Goal: Information Seeking & Learning: Learn about a topic

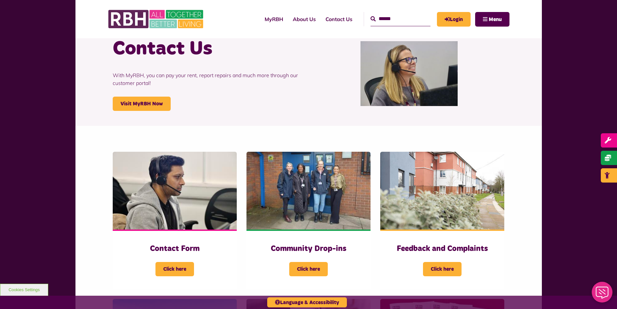
scroll to position [65, 0]
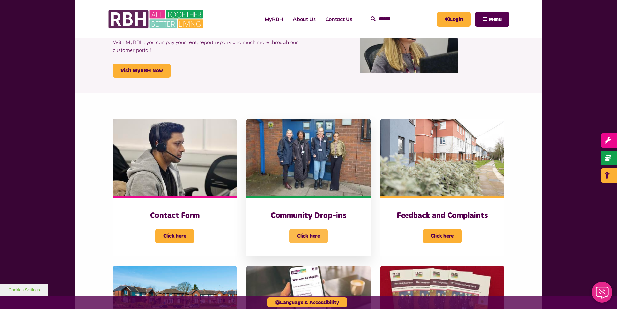
click at [312, 236] on span "Click here" at bounding box center [308, 236] width 39 height 14
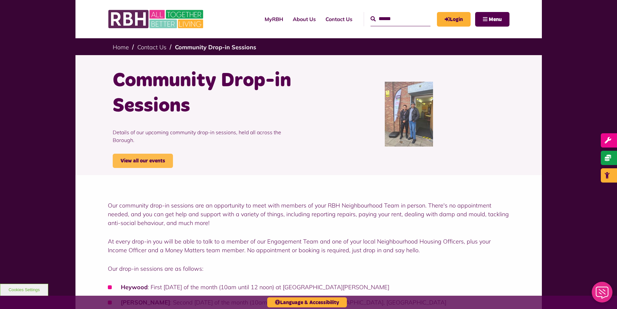
click at [135, 154] on link "View all our events" at bounding box center [143, 161] width 60 height 14
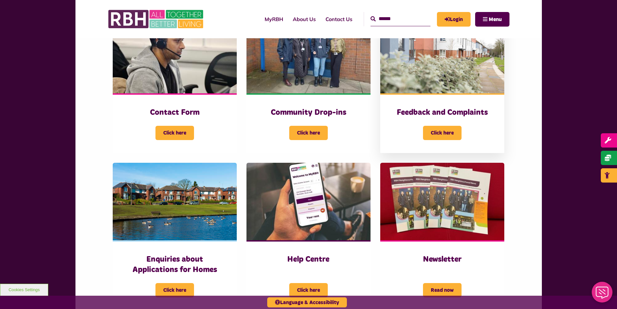
scroll to position [227, 0]
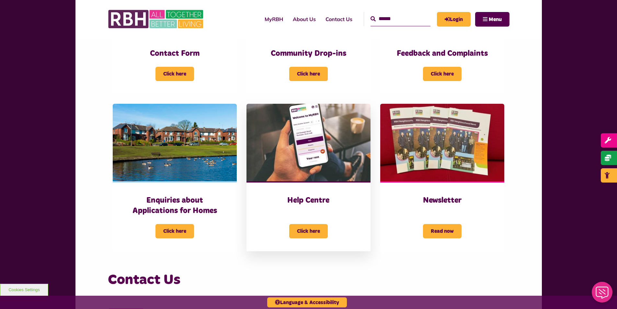
click at [293, 163] on img at bounding box center [309, 143] width 124 height 78
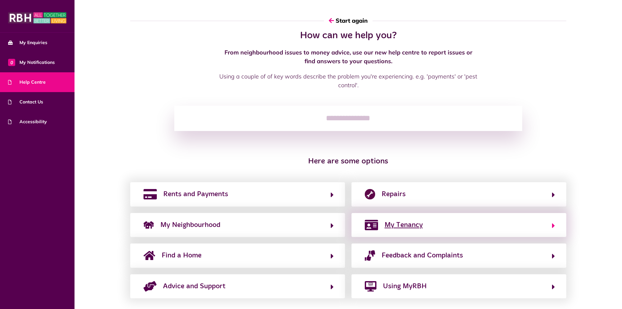
click at [407, 228] on span "My Tenancy" at bounding box center [404, 225] width 38 height 10
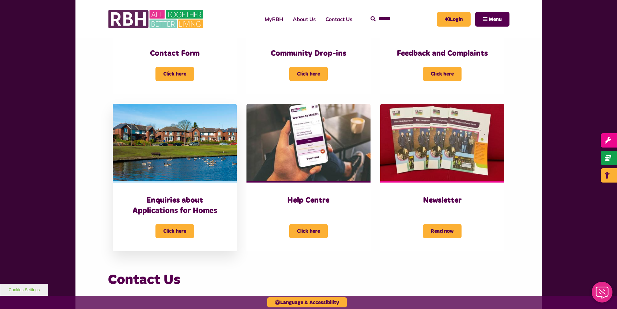
click at [161, 156] on img at bounding box center [175, 143] width 124 height 78
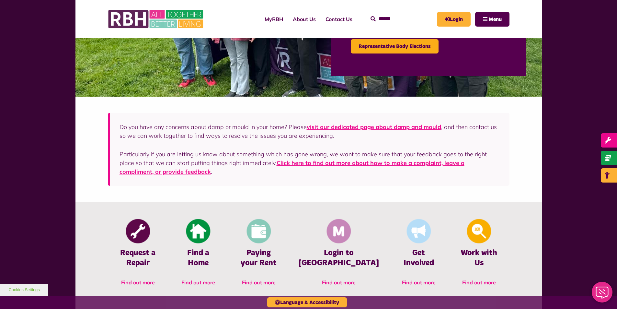
scroll to position [130, 0]
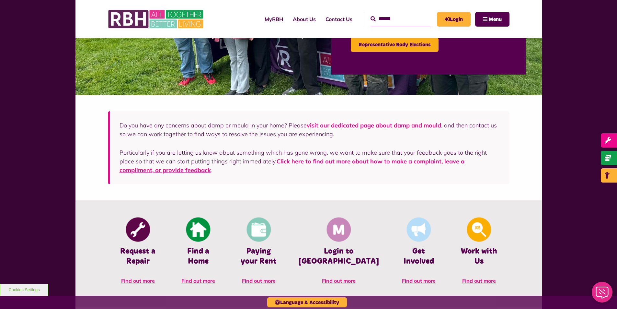
click at [358, 126] on link "visit our dedicated page about damp and mould" at bounding box center [374, 125] width 135 height 7
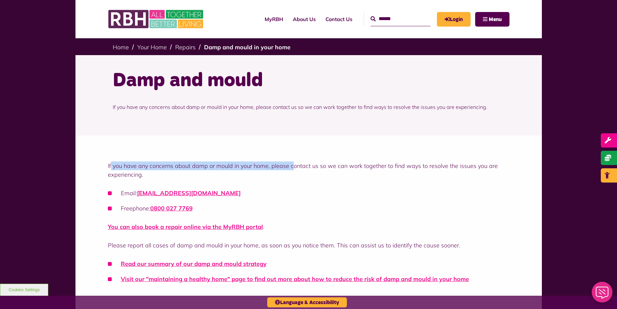
drag, startPoint x: 112, startPoint y: 164, endPoint x: 293, endPoint y: 169, distance: 181.6
click at [293, 169] on p "If you have any concerns about damp or mould in your home, please contact us so…" at bounding box center [309, 170] width 402 height 18
click at [428, 180] on div "If you have any concerns about damp or mould in your home, please contact us so…" at bounding box center [309, 222] width 402 height 122
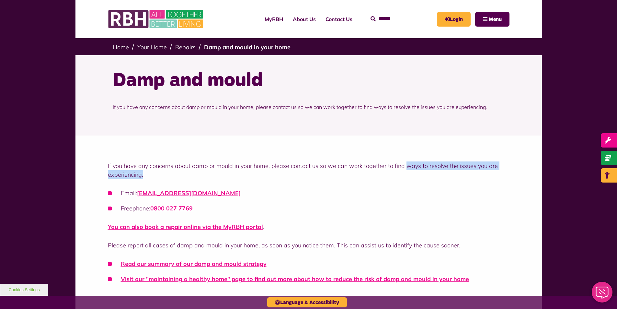
drag, startPoint x: 405, startPoint y: 161, endPoint x: 491, endPoint y: 181, distance: 88.0
click at [491, 181] on div "If you have any concerns about damp or mould in your home, please contact us so…" at bounding box center [309, 222] width 402 height 122
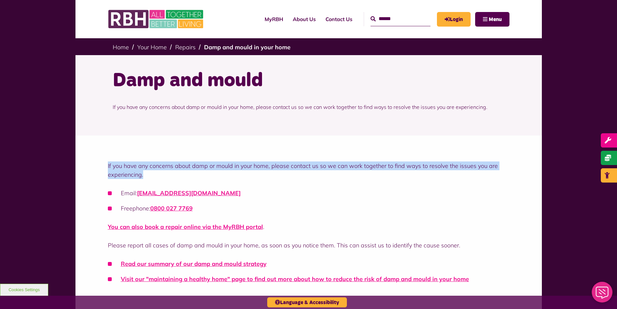
drag, startPoint x: 107, startPoint y: 165, endPoint x: 222, endPoint y: 172, distance: 114.7
click at [222, 172] on div "If you have any concerns about damp or mould in your home, please contact us so…" at bounding box center [309, 220] width 467 height 170
click at [222, 172] on p "If you have any concerns about damp or mould in your home, please contact us so…" at bounding box center [309, 170] width 402 height 18
drag, startPoint x: 192, startPoint y: 166, endPoint x: 355, endPoint y: 179, distance: 163.3
click at [355, 179] on div "If you have any concerns about damp or mould in your home, please contact us so…" at bounding box center [309, 222] width 402 height 122
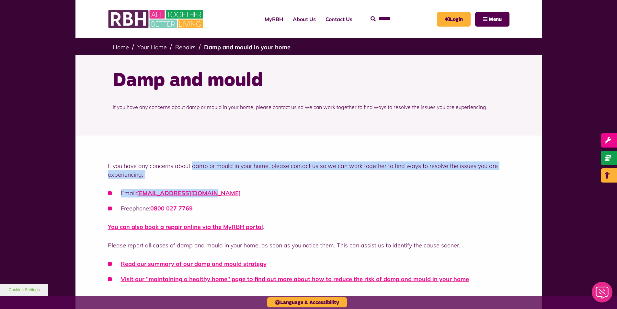
click at [355, 179] on div "If you have any concerns about damp or mould in your home, please contact us so…" at bounding box center [309, 222] width 402 height 122
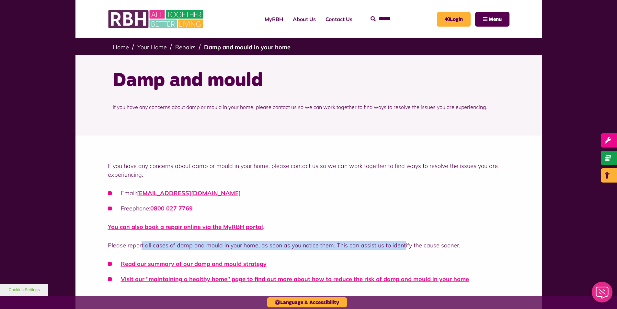
drag, startPoint x: 142, startPoint y: 245, endPoint x: 402, endPoint y: 248, distance: 260.0
click at [402, 248] on p "Please report all cases of damp and mould in your home, as soon as you notice t…" at bounding box center [309, 245] width 402 height 9
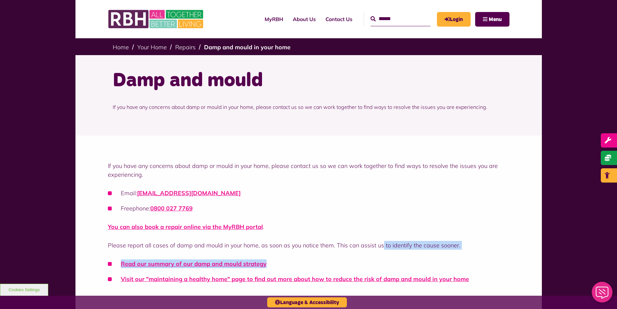
drag, startPoint x: 380, startPoint y: 246, endPoint x: 398, endPoint y: 250, distance: 18.8
click at [398, 250] on div "If you have any concerns about damp or mould in your home, please contact us so…" at bounding box center [309, 222] width 402 height 122
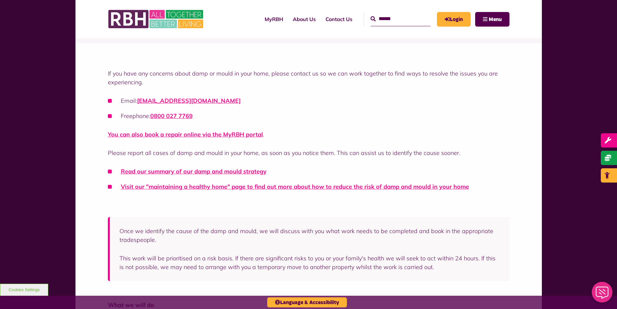
scroll to position [97, 0]
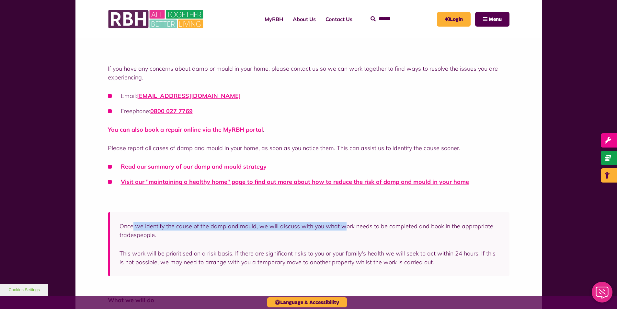
drag, startPoint x: 134, startPoint y: 225, endPoint x: 341, endPoint y: 229, distance: 207.8
click at [341, 229] on p "Once we identify the cause of the damp and mould, we will discuss with you what…" at bounding box center [310, 231] width 381 height 18
click at [410, 239] on p "Once we identify the cause of the damp and mould, we will discuss with you what…" at bounding box center [310, 231] width 381 height 18
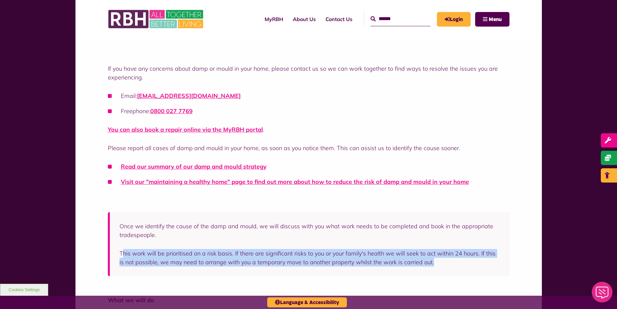
drag, startPoint x: 123, startPoint y: 253, endPoint x: 455, endPoint y: 264, distance: 331.5
click at [455, 264] on p "This work will be prioritised on a risk basis. If there are significant risks t…" at bounding box center [310, 258] width 381 height 18
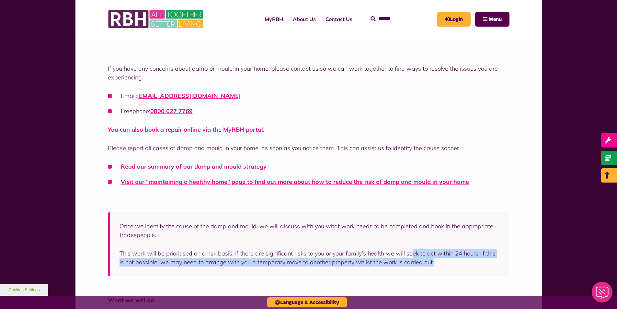
drag, startPoint x: 410, startPoint y: 256, endPoint x: 464, endPoint y: 263, distance: 54.6
click at [464, 263] on p "This work will be prioritised on a risk basis. If there are significant risks t…" at bounding box center [310, 258] width 381 height 18
drag, startPoint x: 444, startPoint y: 252, endPoint x: 476, endPoint y: 263, distance: 34.4
click at [476, 263] on p "This work will be prioritised on a risk basis. If there are significant risks t…" at bounding box center [310, 258] width 381 height 18
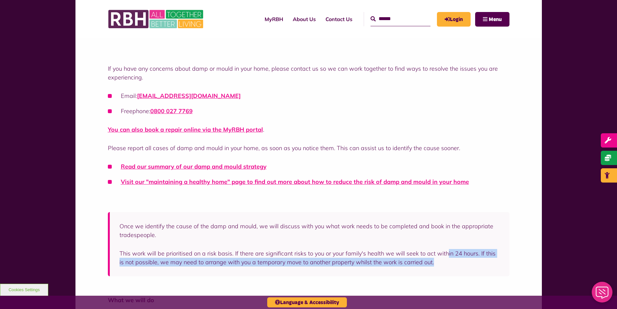
click at [476, 263] on p "This work will be prioritised on a risk basis. If there are significant risks t…" at bounding box center [310, 258] width 381 height 18
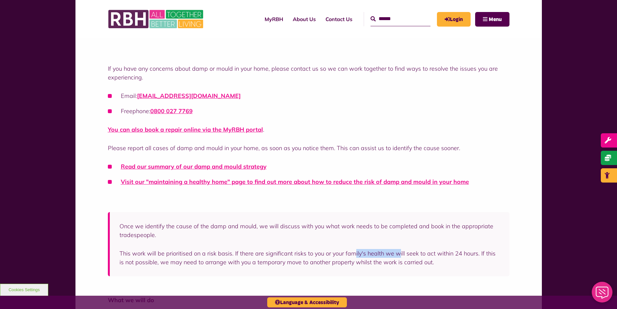
drag, startPoint x: 352, startPoint y: 244, endPoint x: 422, endPoint y: 262, distance: 71.8
click at [422, 262] on div "Once we identify the cause of the damp and mould, we will discuss with you what…" at bounding box center [310, 244] width 381 height 45
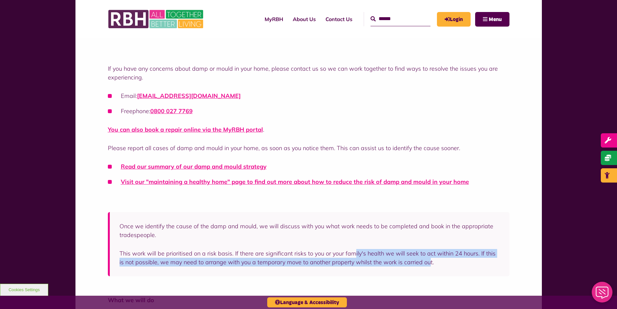
click at [422, 262] on p "This work will be prioritised on a risk basis. If there are significant risks t…" at bounding box center [310, 258] width 381 height 18
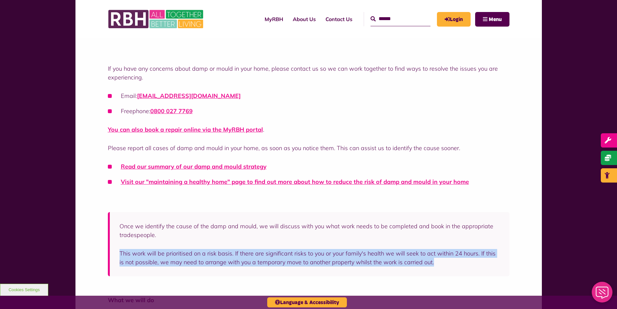
drag, startPoint x: 296, startPoint y: 237, endPoint x: 444, endPoint y: 263, distance: 150.2
click at [444, 263] on div "Once we identify the cause of the damp and mould, we will discuss with you what…" at bounding box center [310, 244] width 381 height 45
click at [444, 263] on p "This work will be prioritised on a risk basis. If there are significant risks t…" at bounding box center [310, 258] width 381 height 18
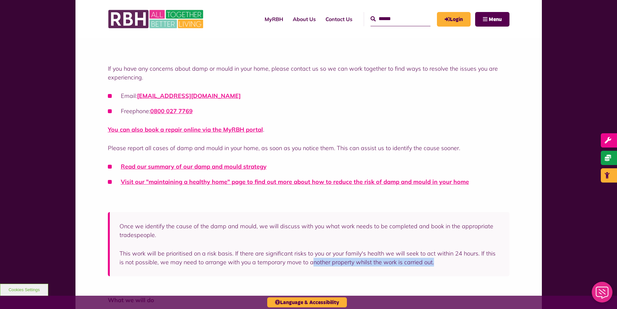
drag, startPoint x: 304, startPoint y: 263, endPoint x: 463, endPoint y: 275, distance: 159.3
click at [463, 275] on div "Once we identify the cause of the damp and mould, we will discuss with you what…" at bounding box center [309, 244] width 402 height 64
drag, startPoint x: 288, startPoint y: 259, endPoint x: 457, endPoint y: 259, distance: 168.9
click at [457, 259] on p "This work will be prioritised on a risk basis. If there are significant risks t…" at bounding box center [310, 258] width 381 height 18
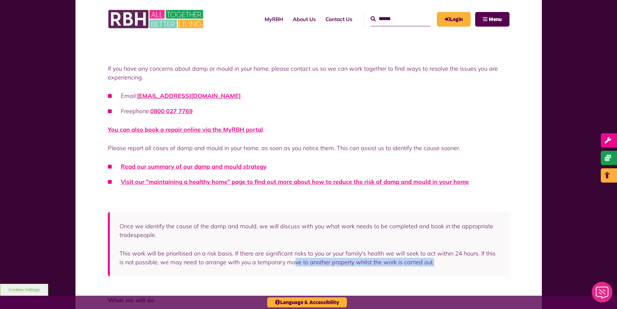
click at [457, 259] on p "This work will be prioritised on a risk basis. If there are significant risks t…" at bounding box center [310, 258] width 381 height 18
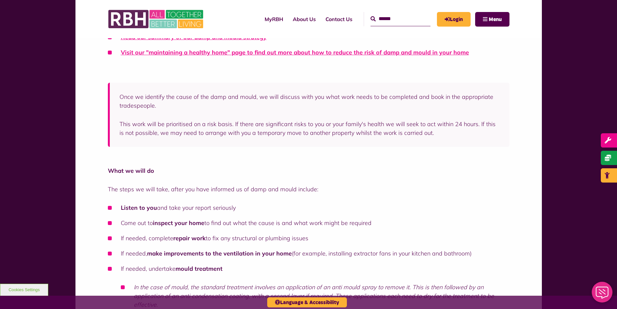
scroll to position [227, 0]
drag, startPoint x: 113, startPoint y: 190, endPoint x: 337, endPoint y: 206, distance: 224.6
click at [337, 206] on div "What we will do The steps we will take, after you have informed us of damp and …" at bounding box center [309, 254] width 402 height 176
click at [337, 206] on li "Listen to you and take your report seriously" at bounding box center [309, 207] width 402 height 9
drag, startPoint x: 155, startPoint y: 225, endPoint x: 369, endPoint y: 231, distance: 214.7
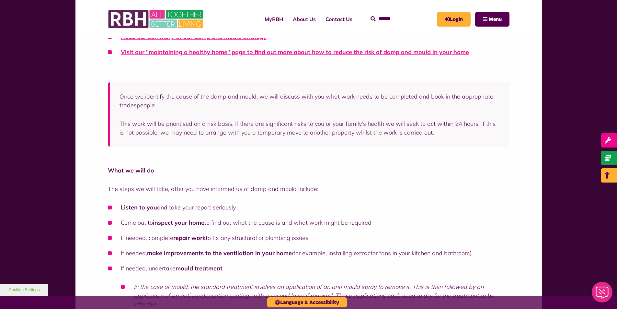
click at [369, 231] on ul "Listen to you and take your report seriously Come out to inspect your home to f…" at bounding box center [309, 263] width 402 height 121
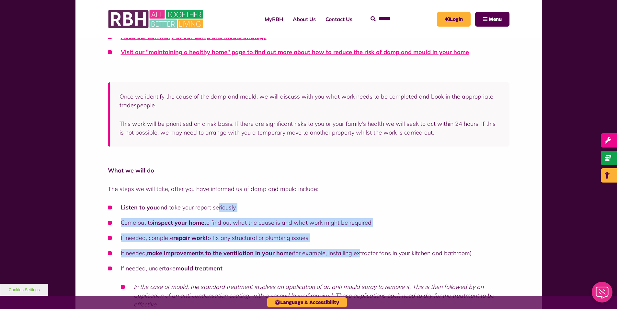
drag, startPoint x: 217, startPoint y: 201, endPoint x: 356, endPoint y: 244, distance: 145.7
click at [356, 244] on div "What we will do The steps we will take, after you have informed us of damp and …" at bounding box center [309, 254] width 402 height 176
click at [356, 244] on ul "Listen to you and take your report seriously Come out to inspect your home to f…" at bounding box center [309, 263] width 402 height 121
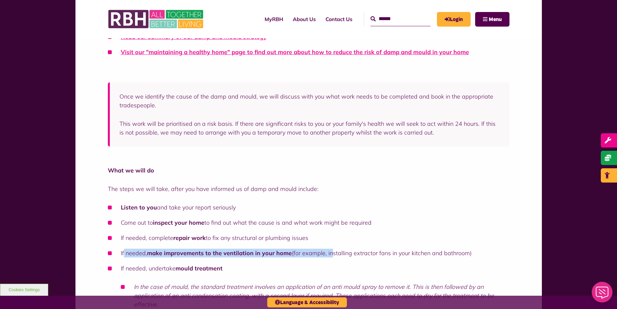
drag, startPoint x: 123, startPoint y: 256, endPoint x: 330, endPoint y: 256, distance: 206.5
click at [330, 256] on li "If needed, make improvements to the ventilation in your home (for example, inst…" at bounding box center [309, 253] width 402 height 9
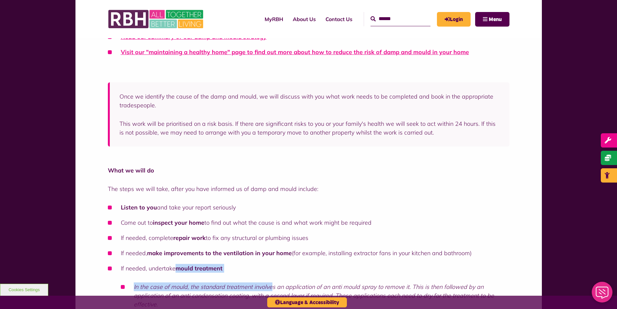
drag, startPoint x: 179, startPoint y: 269, endPoint x: 271, endPoint y: 274, distance: 92.1
click at [271, 274] on li "If needed, undertake mould treatment In the case of mould, the standard treatme…" at bounding box center [309, 286] width 402 height 45
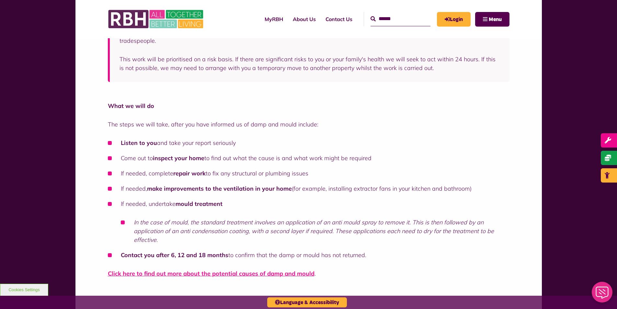
scroll to position [292, 0]
